Goal: Check status: Check status

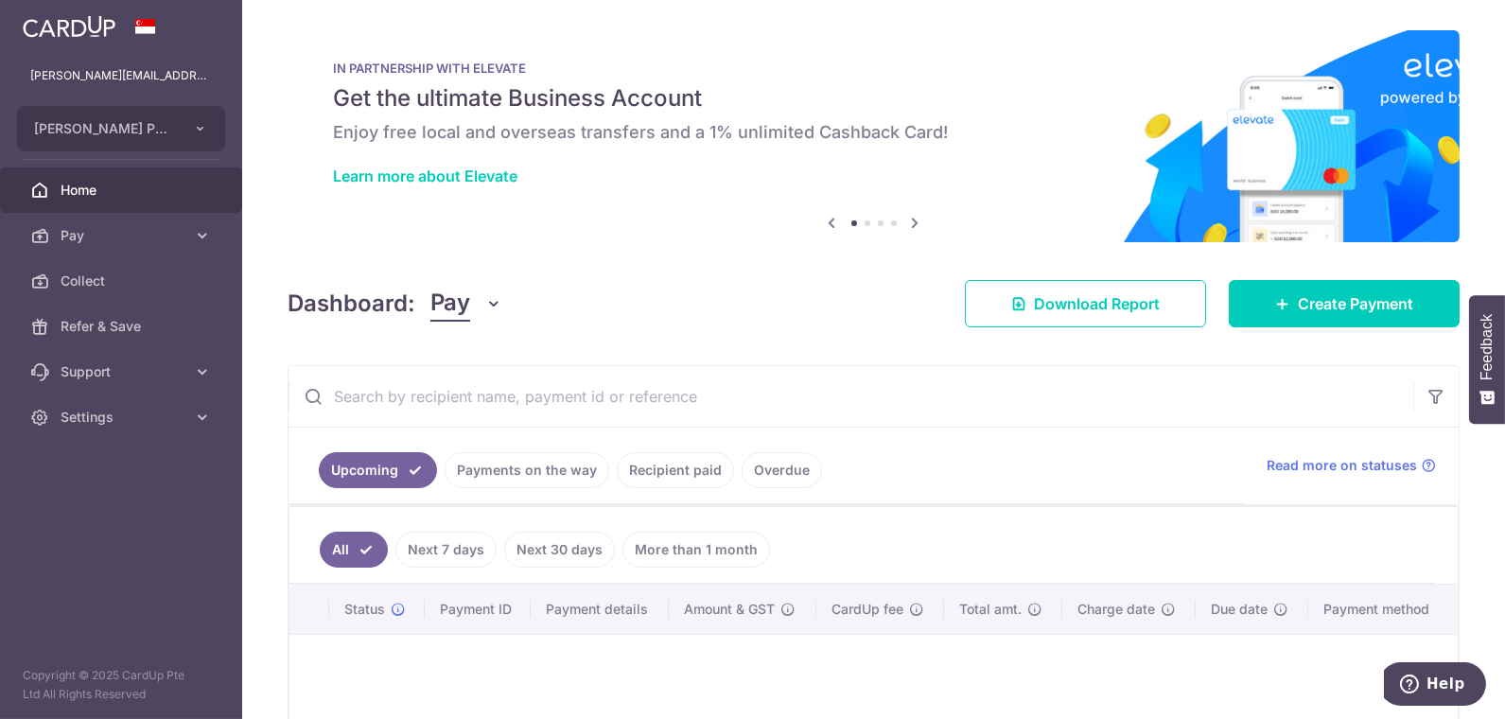
click at [554, 473] on link "Payments on the way" at bounding box center [527, 470] width 165 height 36
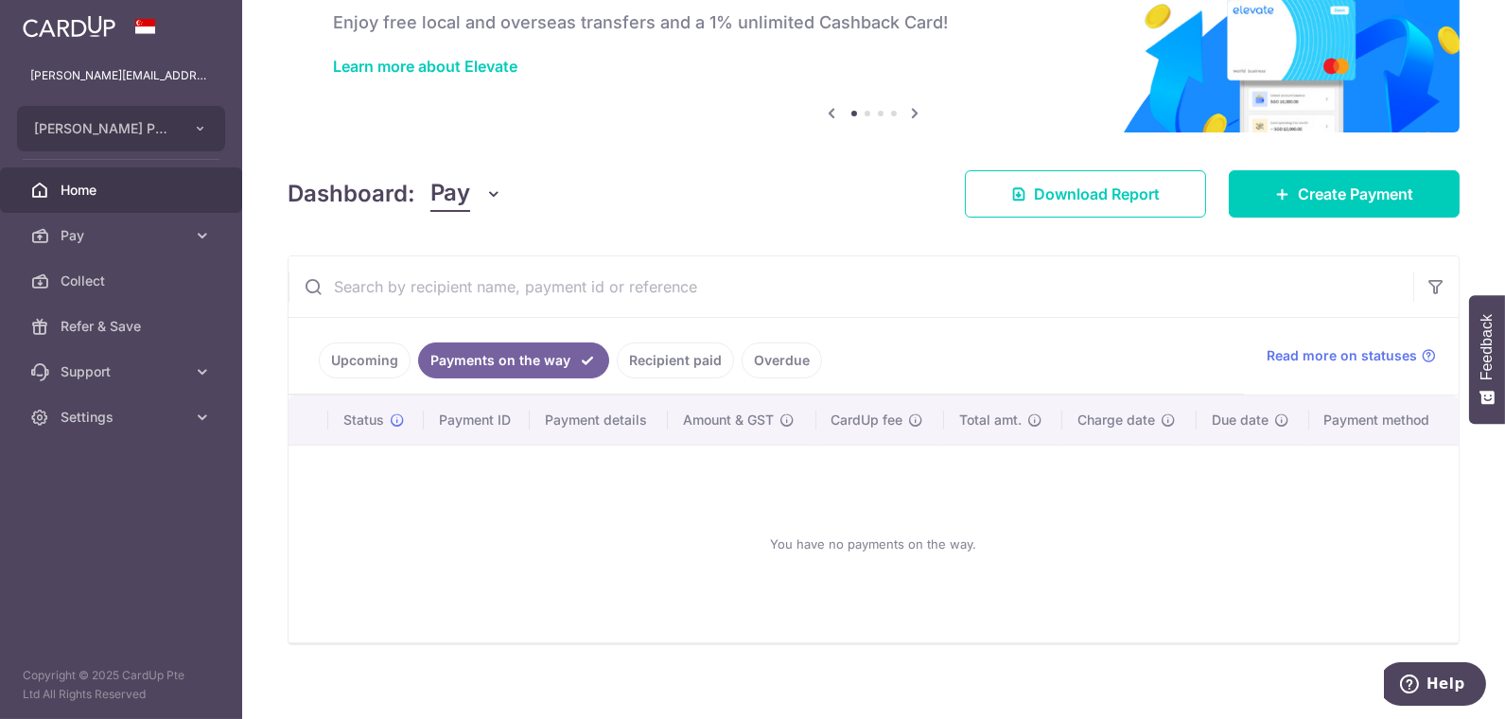
scroll to position [119, 0]
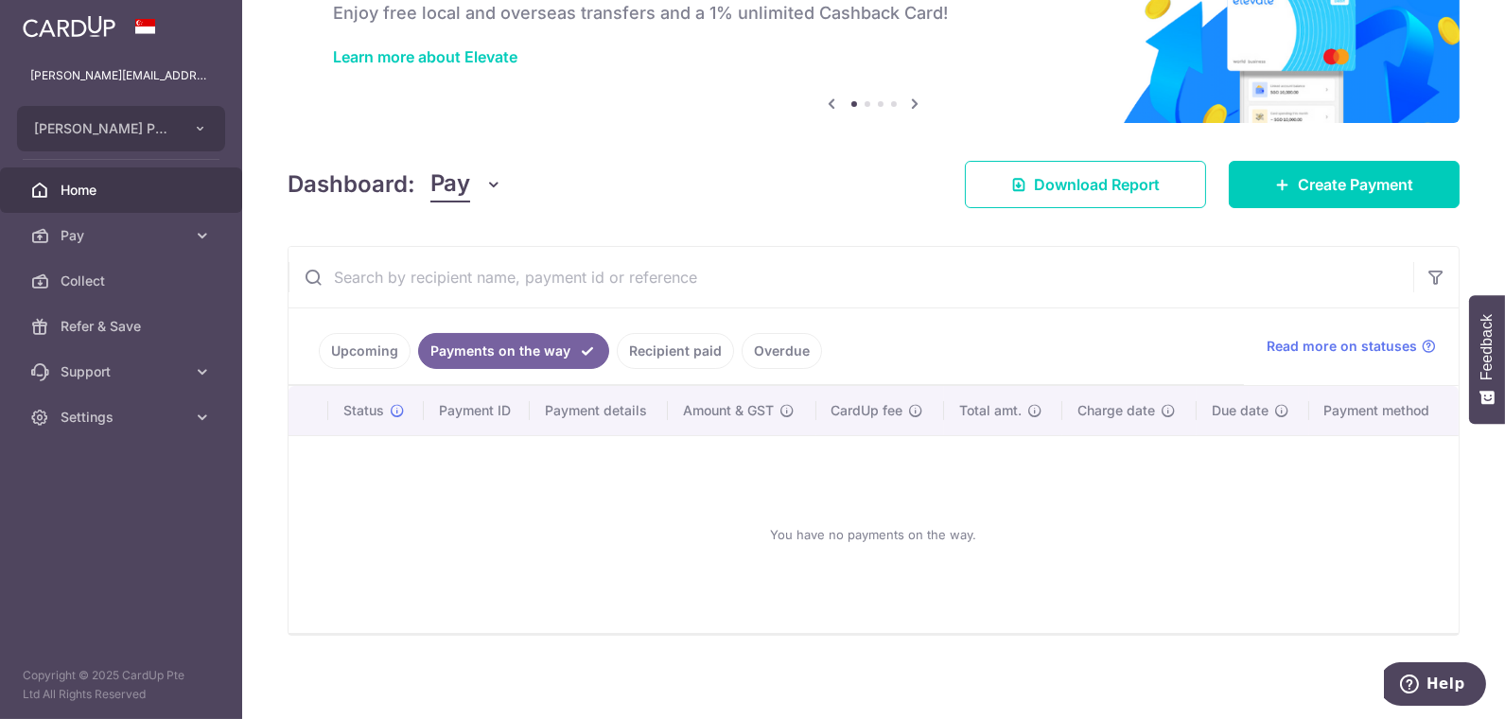
click at [685, 345] on link "Recipient paid" at bounding box center [675, 351] width 117 height 36
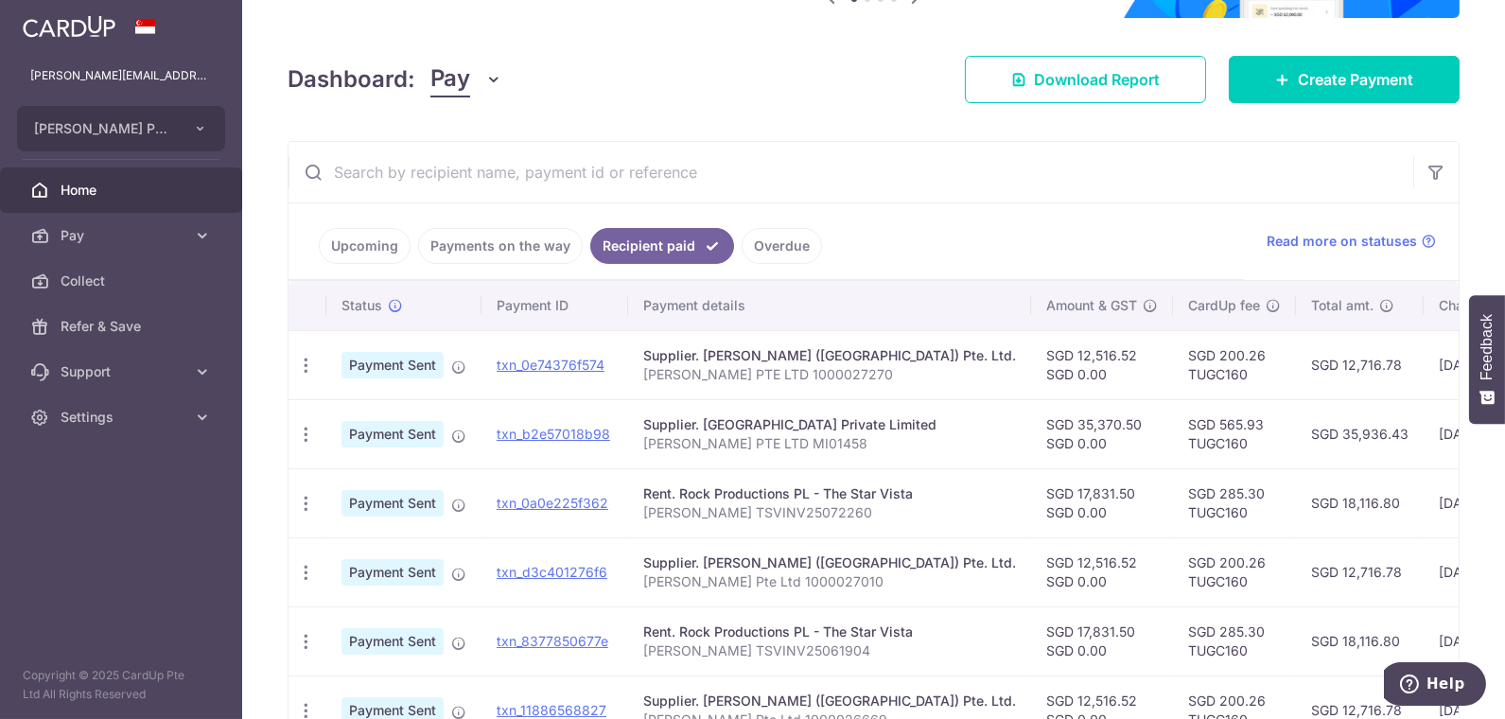
scroll to position [224, 0]
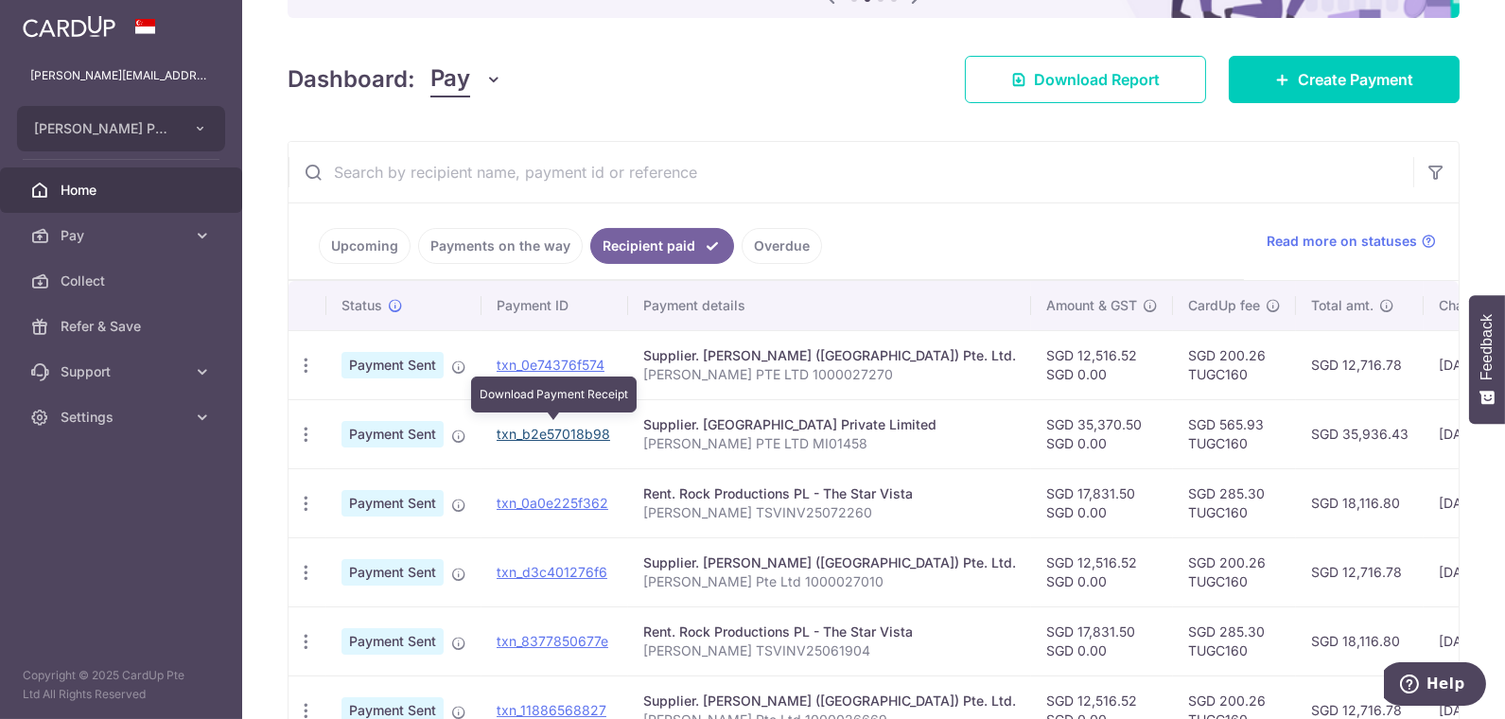
click at [569, 427] on link "txn_b2e57018b98" at bounding box center [554, 434] width 114 height 16
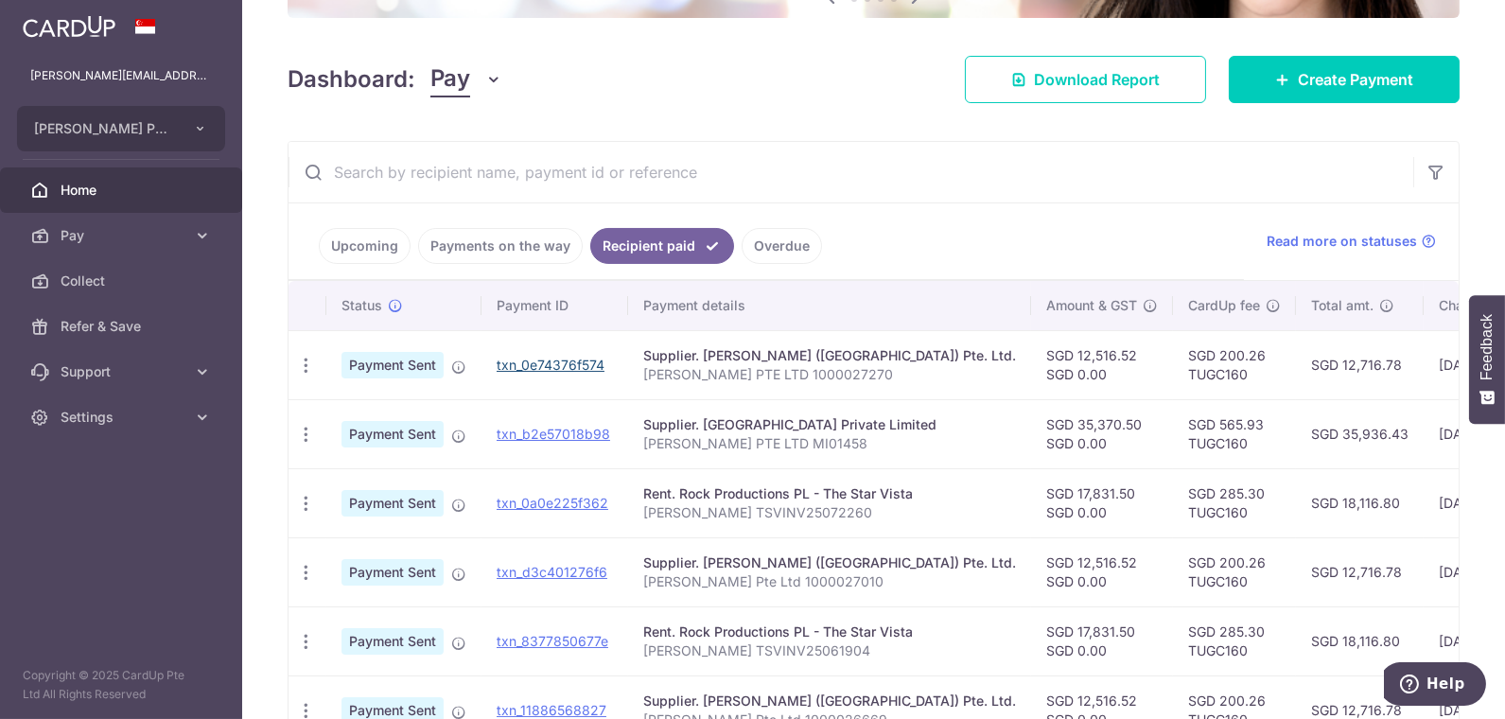
click at [538, 348] on td "txn_0e74376f574" at bounding box center [554, 364] width 147 height 69
click at [527, 361] on link "txn_0e74376f574" at bounding box center [551, 365] width 108 height 16
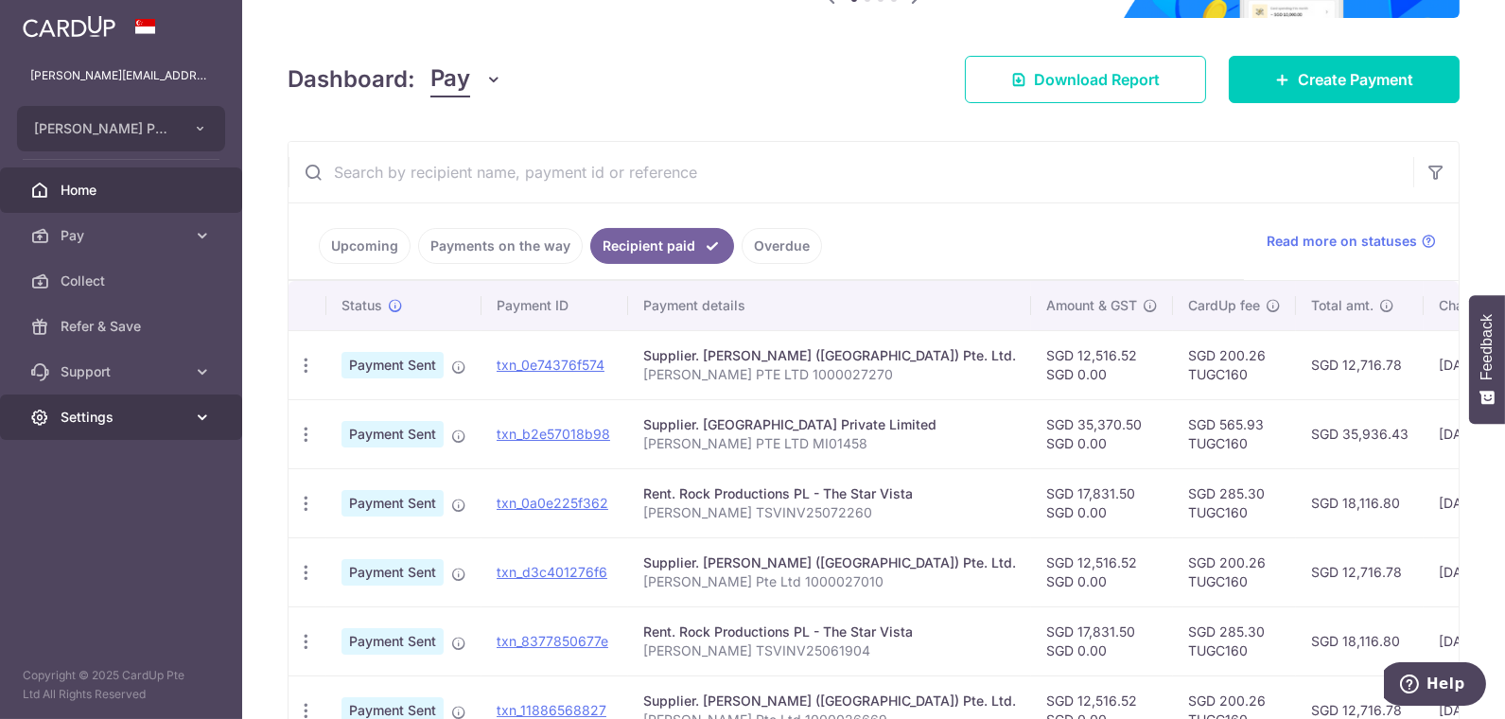
click at [66, 423] on span "Settings" at bounding box center [123, 417] width 125 height 19
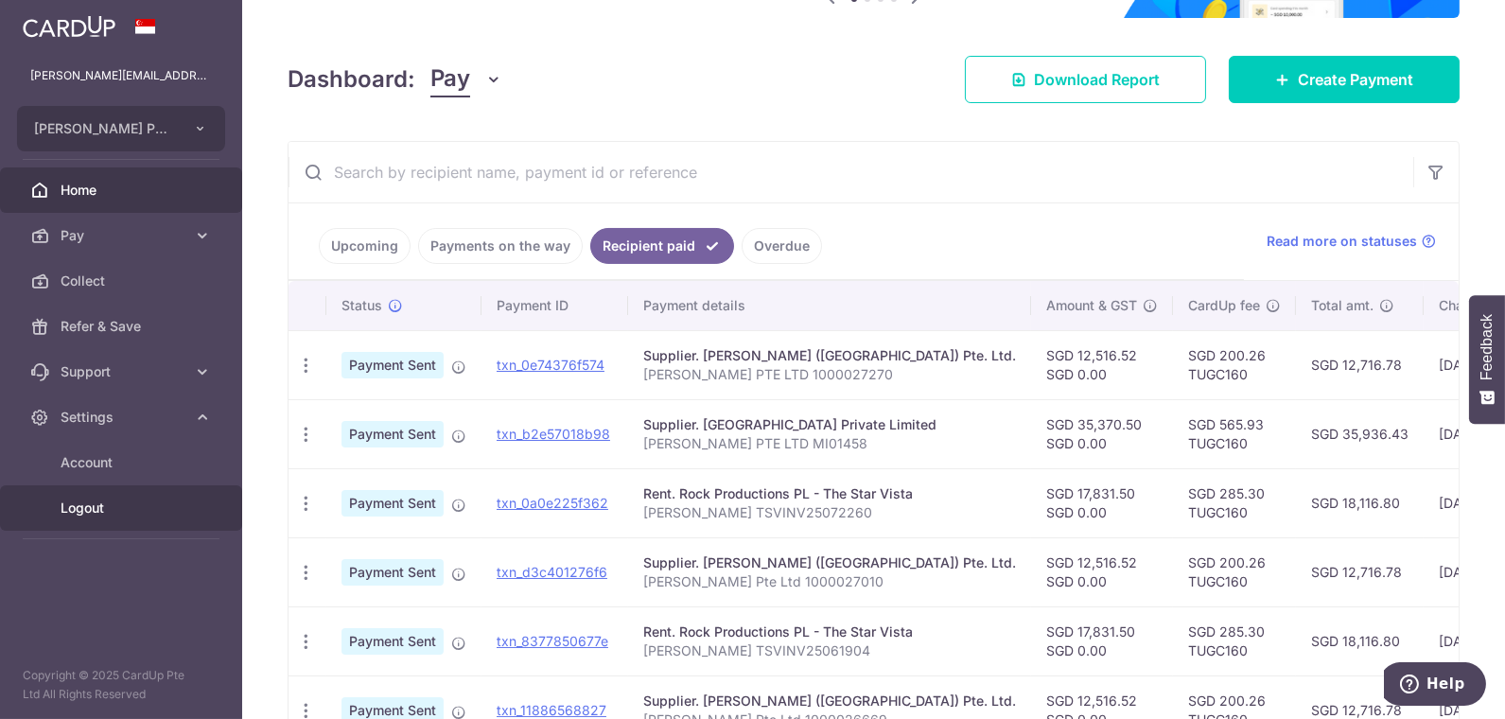
click at [87, 507] on span "Logout" at bounding box center [123, 507] width 125 height 19
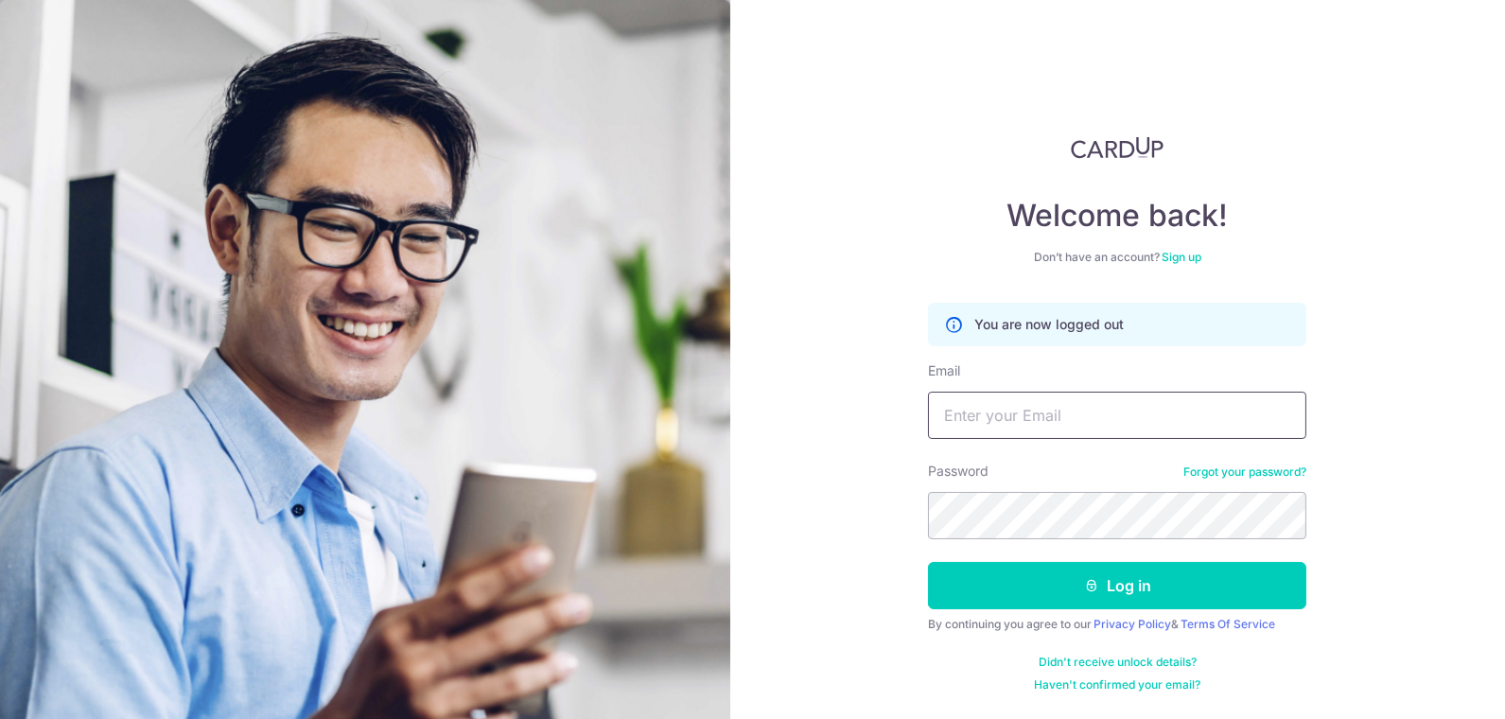
click at [1155, 403] on input "Email" at bounding box center [1117, 415] width 378 height 47
paste input "[EMAIL_ADDRESS][DOMAIN_NAME]"
type input "[EMAIL_ADDRESS][DOMAIN_NAME]"
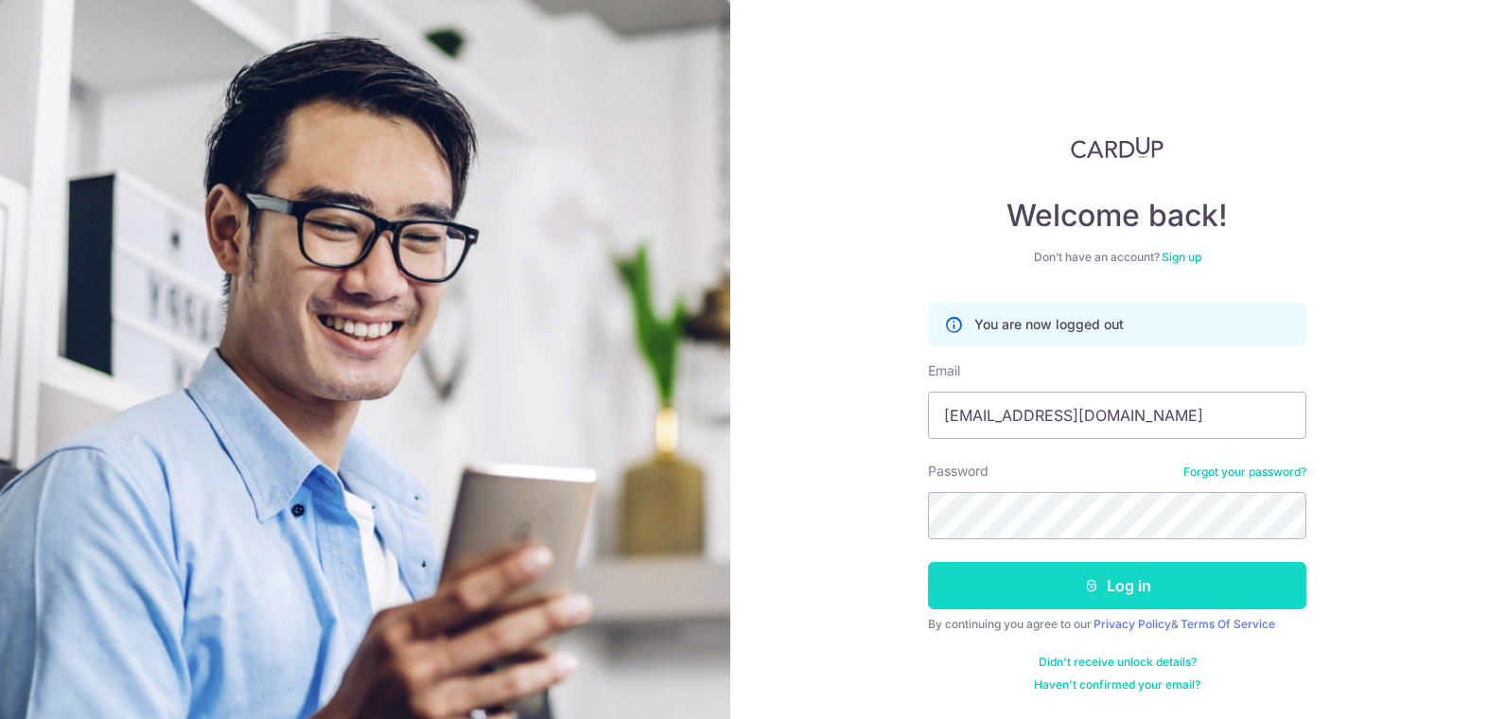
click at [1087, 578] on icon "submit" at bounding box center [1091, 585] width 15 height 15
